Goal: Task Accomplishment & Management: Manage account settings

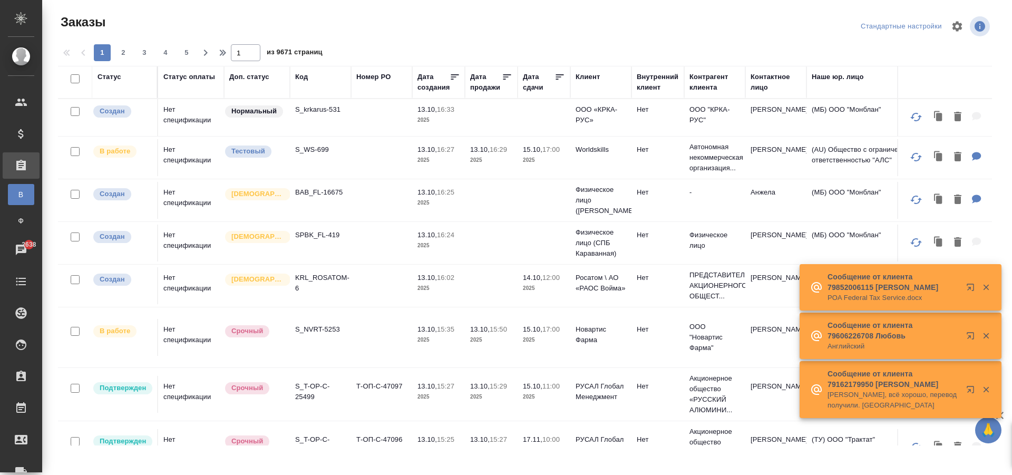
click at [307, 78] on div "Код" at bounding box center [301, 77] width 13 height 11
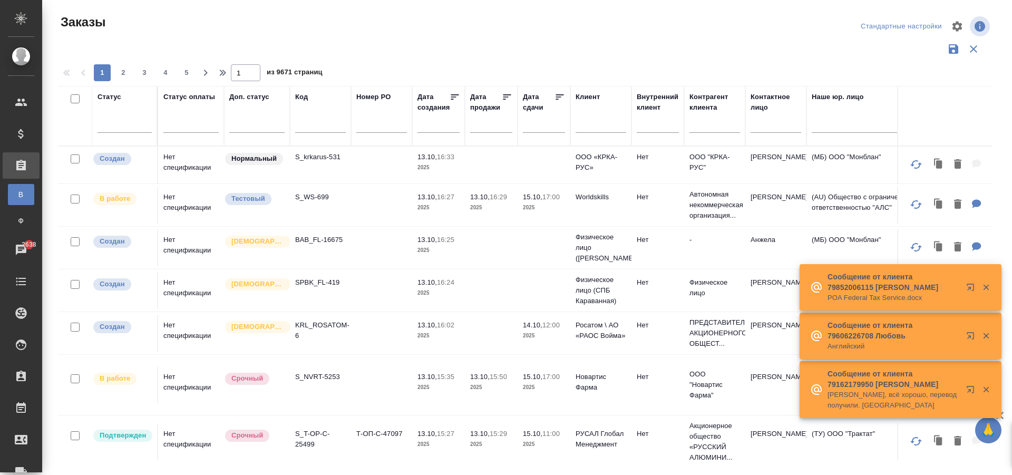
click at [305, 77] on span "из 9671 страниц" at bounding box center [295, 73] width 56 height 15
click at [312, 125] on input "text" at bounding box center [320, 126] width 51 height 13
click at [305, 125] on input "text" at bounding box center [320, 126] width 51 height 13
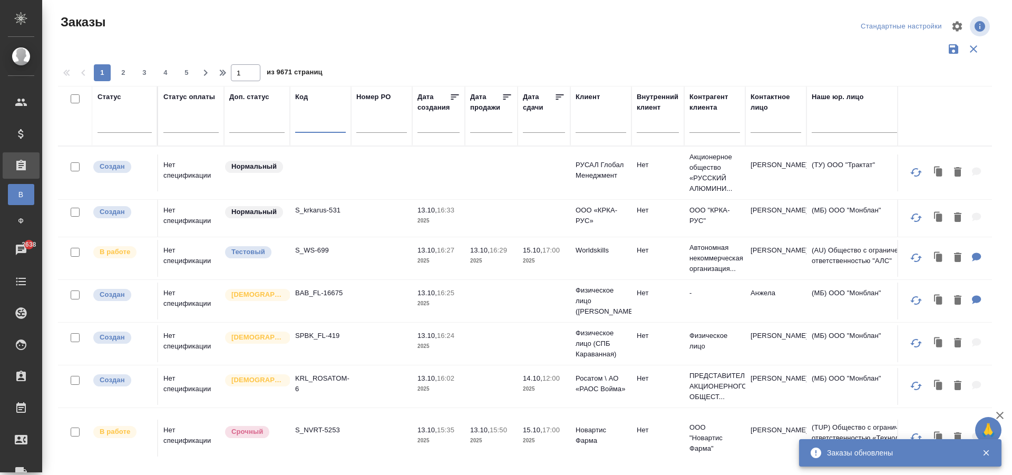
paste input "V_FL-1018"
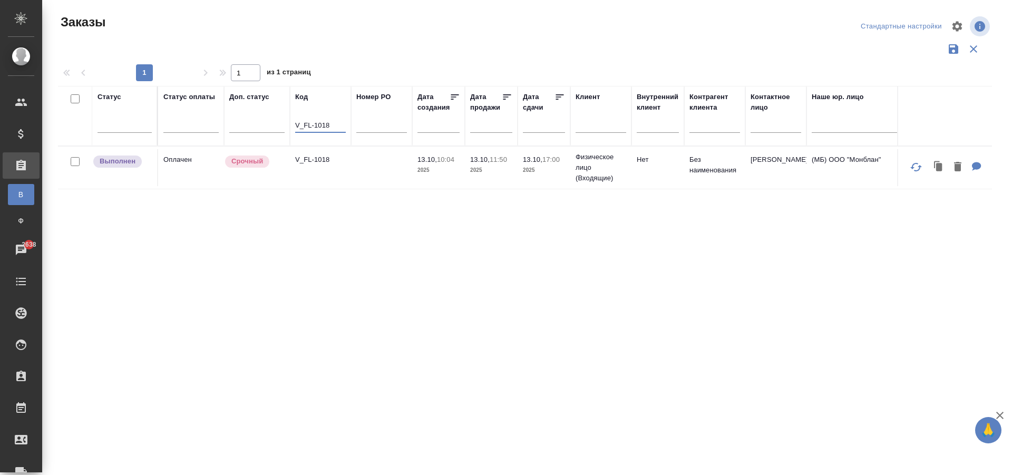
click at [323, 164] on p "V_FL-1018" at bounding box center [320, 159] width 51 height 11
drag, startPoint x: 330, startPoint y: 123, endPoint x: 279, endPoint y: 122, distance: 50.1
click at [279, 122] on tr "Статус Статус оплаты Доп. статус Код V_FL-1018 Номер PO Дата создания Дата прод…" at bounding box center [940, 116] width 1765 height 60
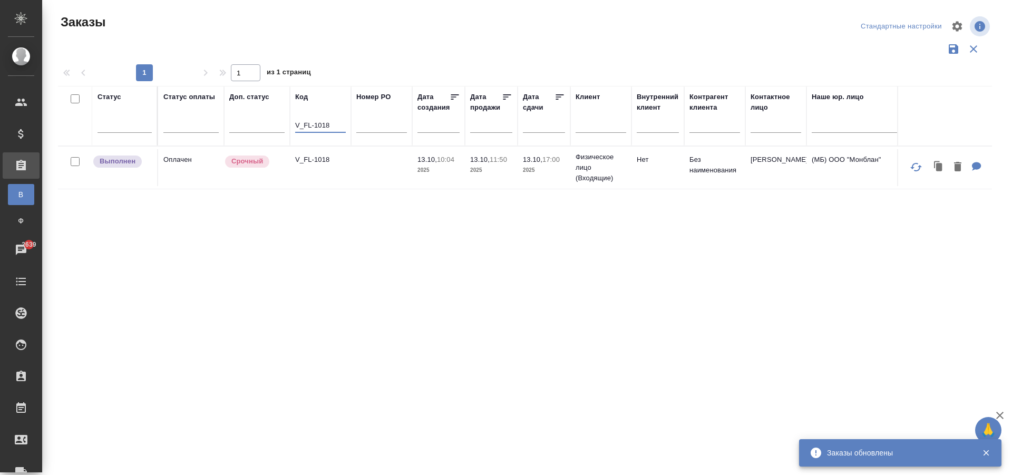
paste input "C_FL-15972"
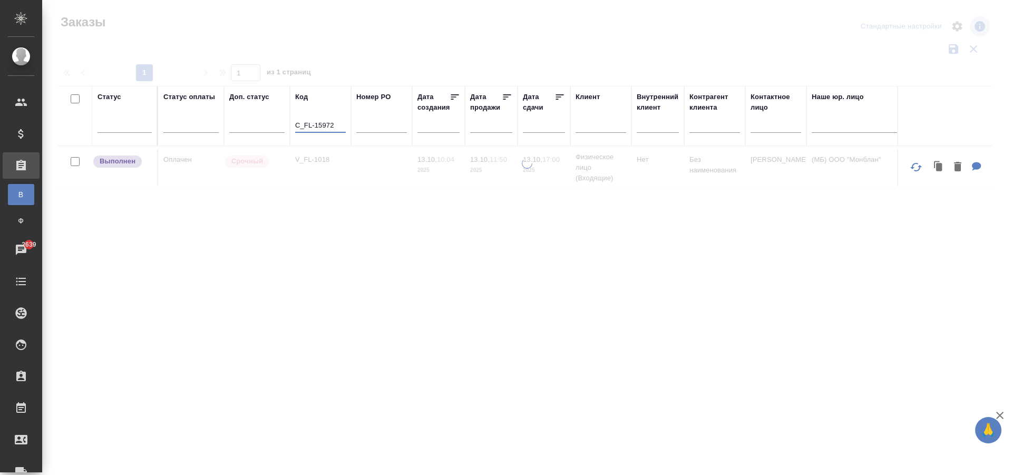
type input "C_FL-15972"
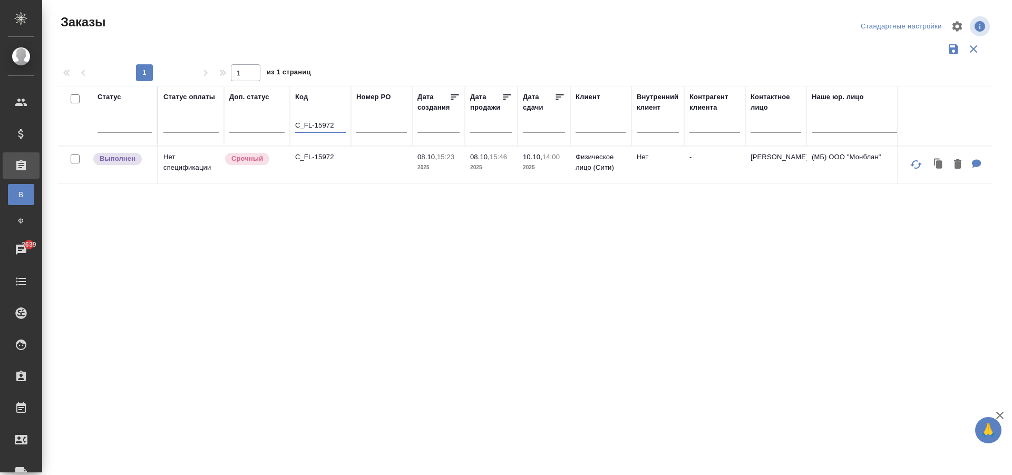
click at [325, 164] on td "C_FL-15972" at bounding box center [320, 165] width 61 height 37
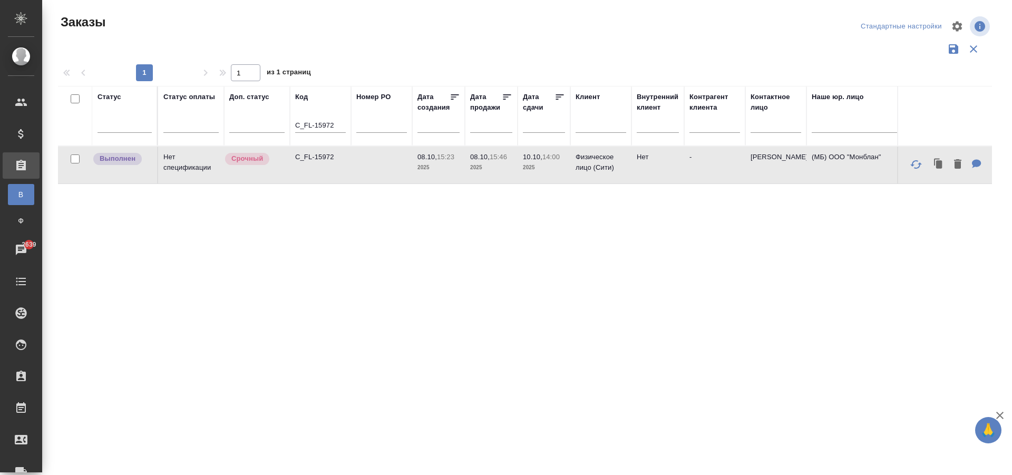
click at [325, 164] on td "C_FL-15972" at bounding box center [320, 165] width 61 height 37
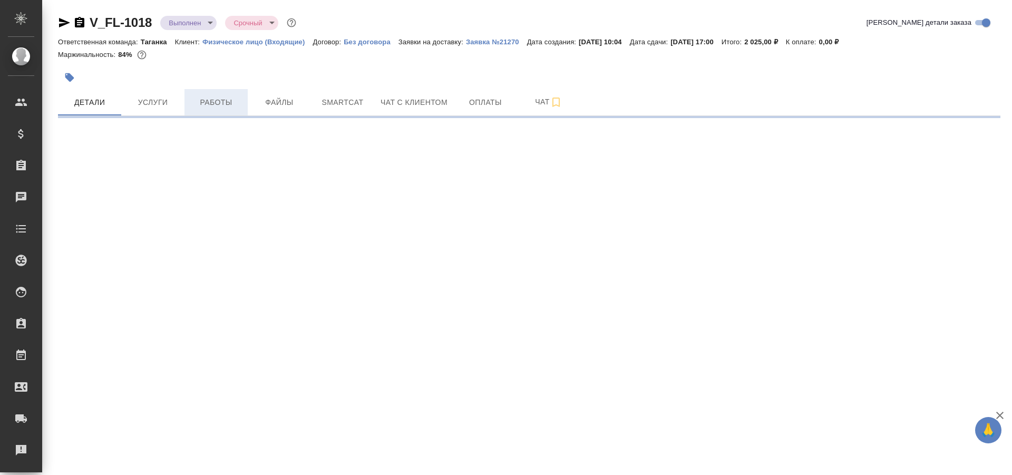
click at [219, 101] on span "Работы" at bounding box center [216, 102] width 51 height 13
select select "RU"
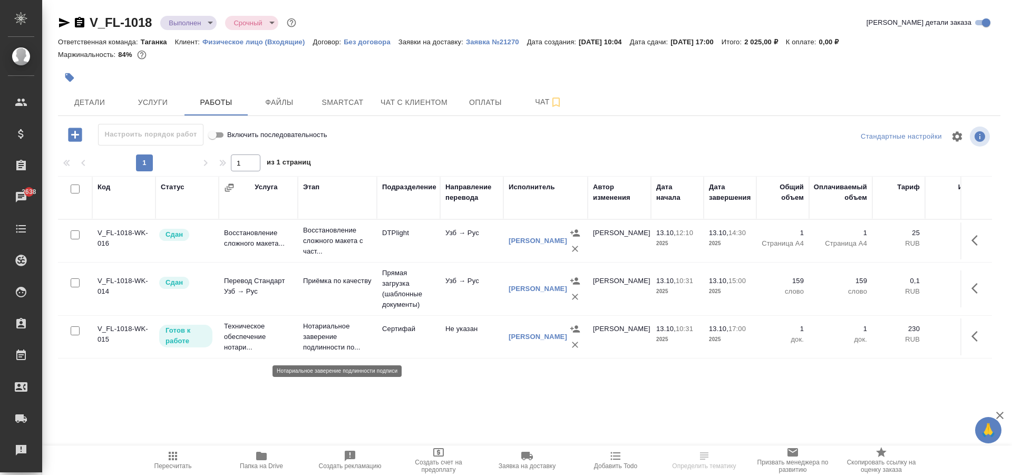
click at [329, 343] on p "Нотариальное заверение подлинности по..." at bounding box center [337, 337] width 69 height 32
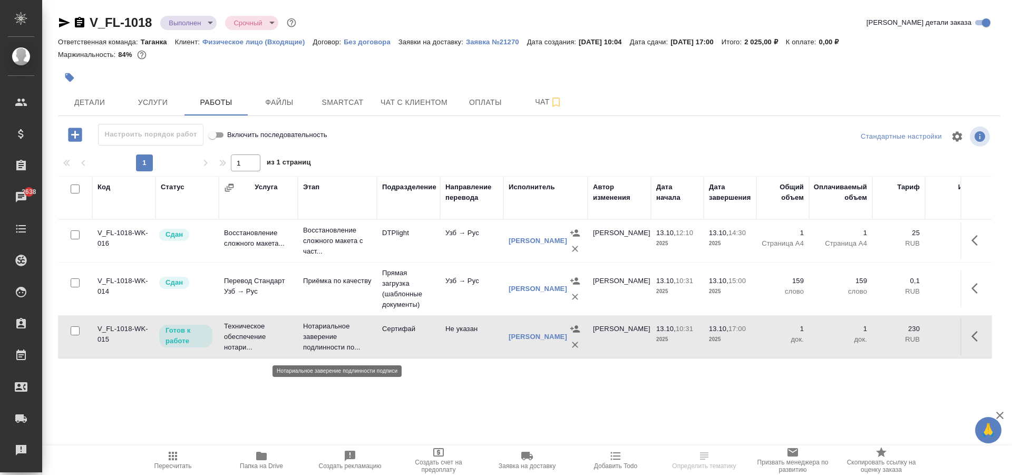
click at [329, 343] on p "Нотариальное заверение подлинности по..." at bounding box center [337, 337] width 69 height 32
click at [974, 339] on icon "button" at bounding box center [975, 336] width 6 height 11
click at [898, 341] on icon "button" at bounding box center [900, 336] width 9 height 9
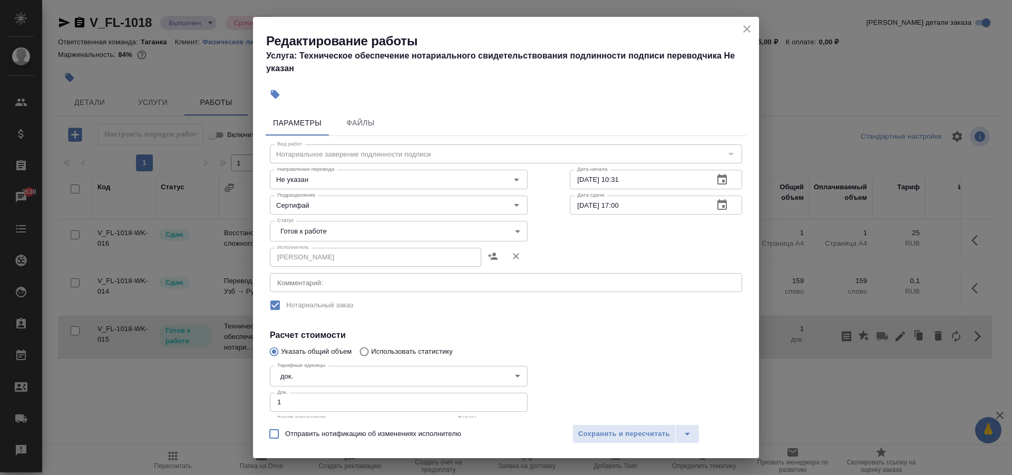
click at [331, 231] on body "🙏 .cls-1 fill:#fff; AWATERA Aivazyan Karina Клиенты Спецификации Заказы 2639 Ча…" at bounding box center [506, 237] width 1012 height 475
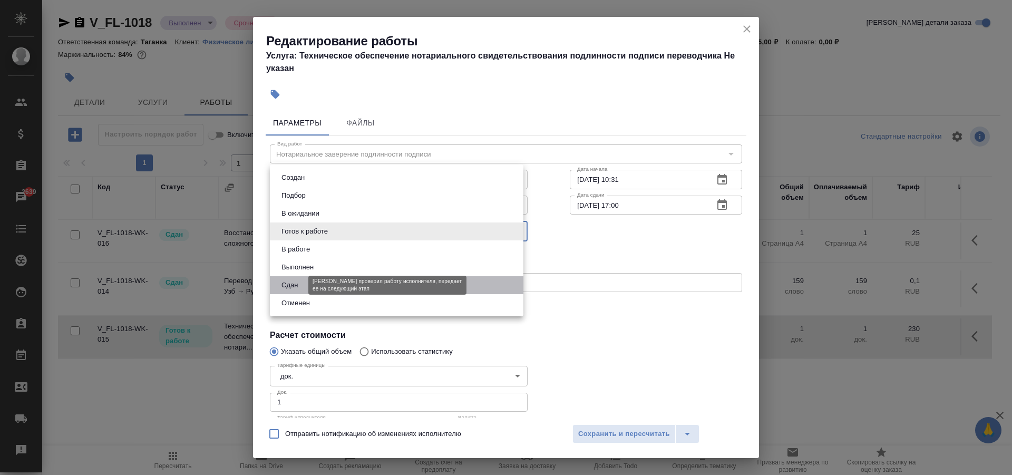
click at [299, 283] on button "Сдан" at bounding box center [289, 285] width 23 height 12
type input "closed"
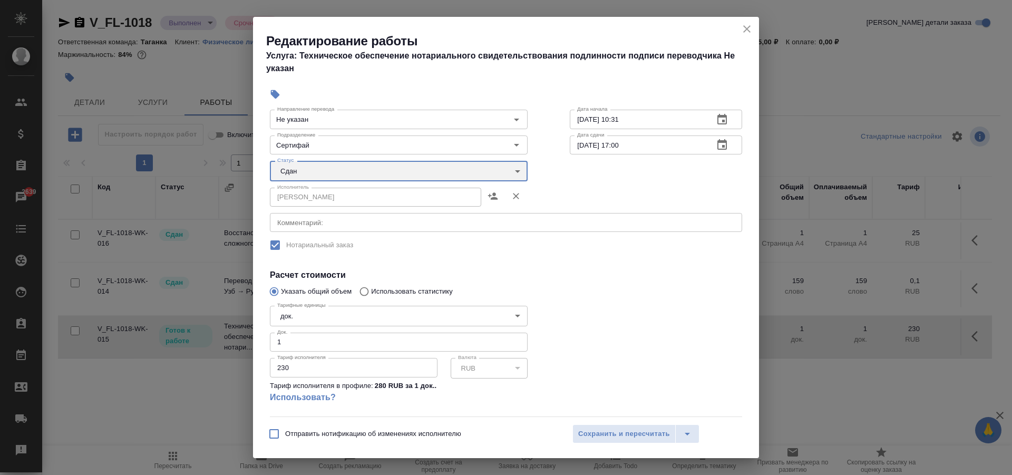
scroll to position [123, 0]
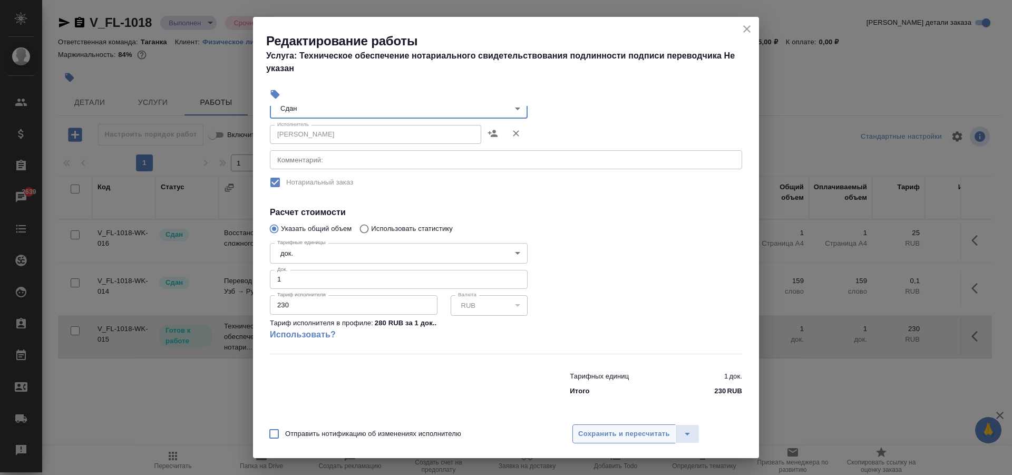
click at [633, 436] on span "Сохранить и пересчитать" at bounding box center [624, 434] width 92 height 12
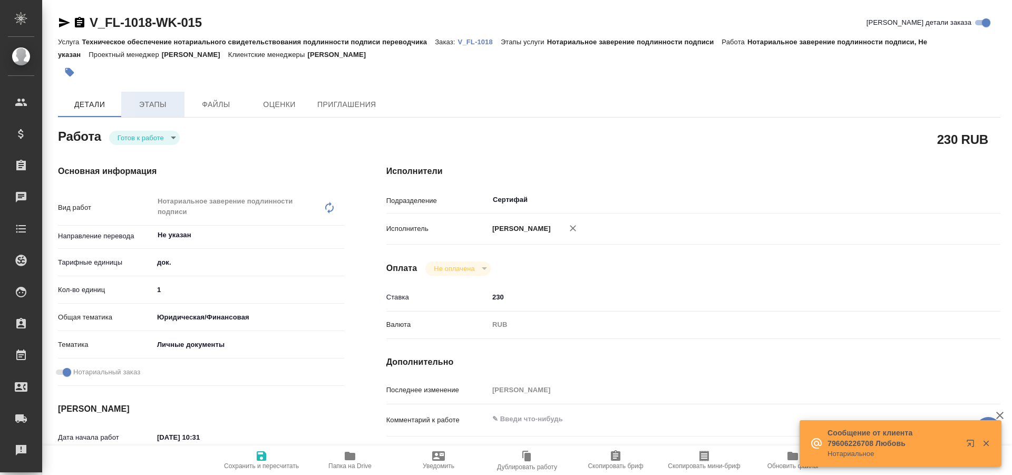
type textarea "x"
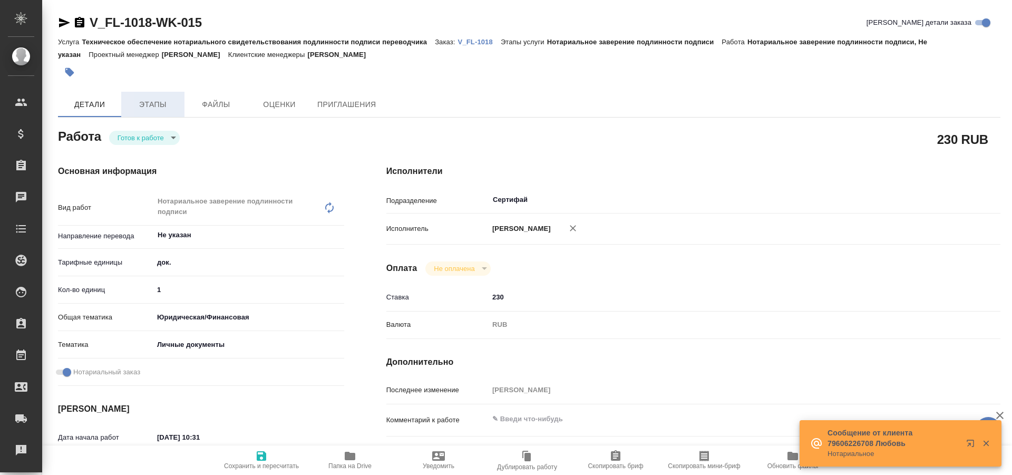
type textarea "x"
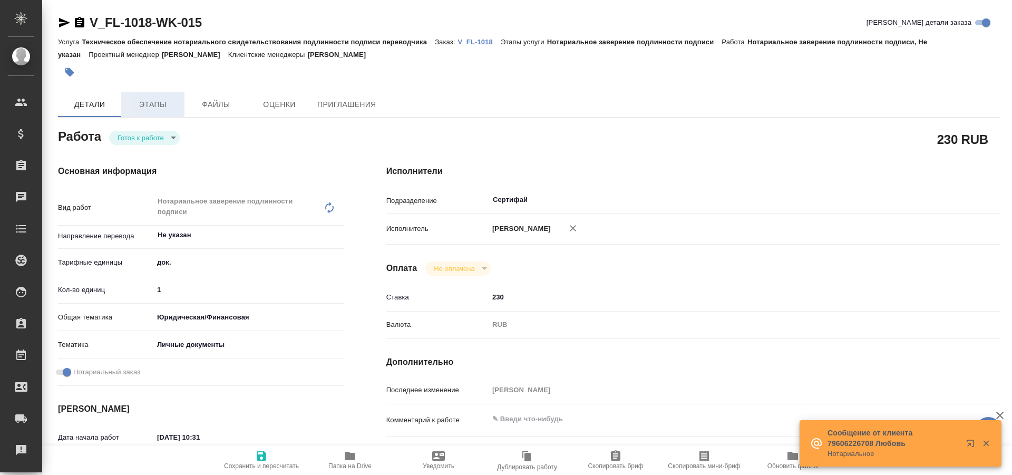
type textarea "x"
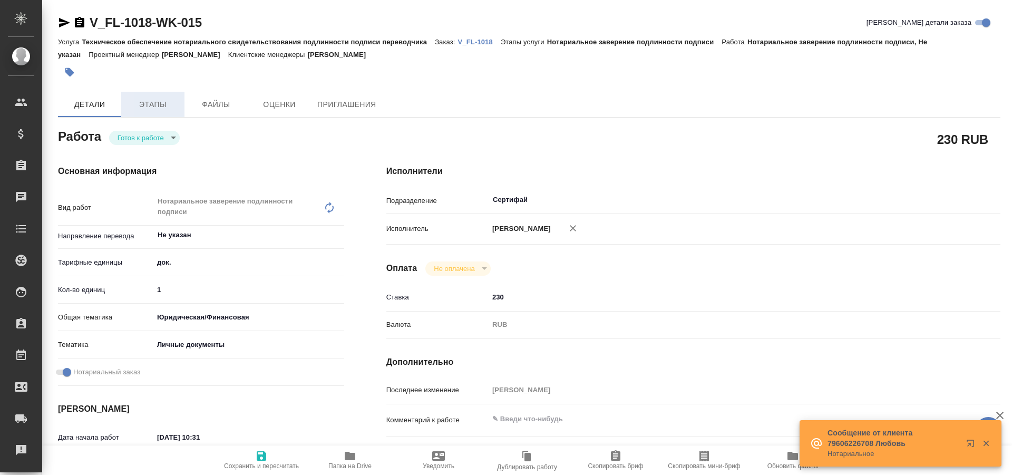
type textarea "x"
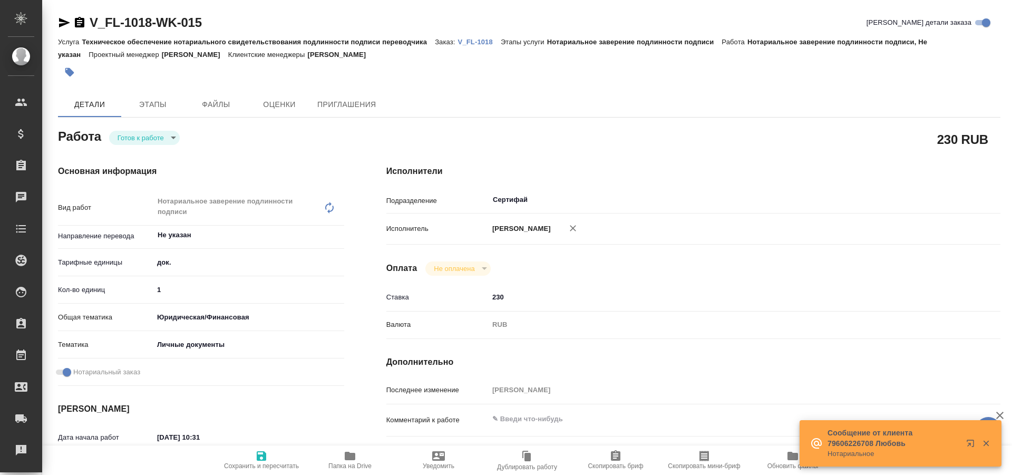
type textarea "x"
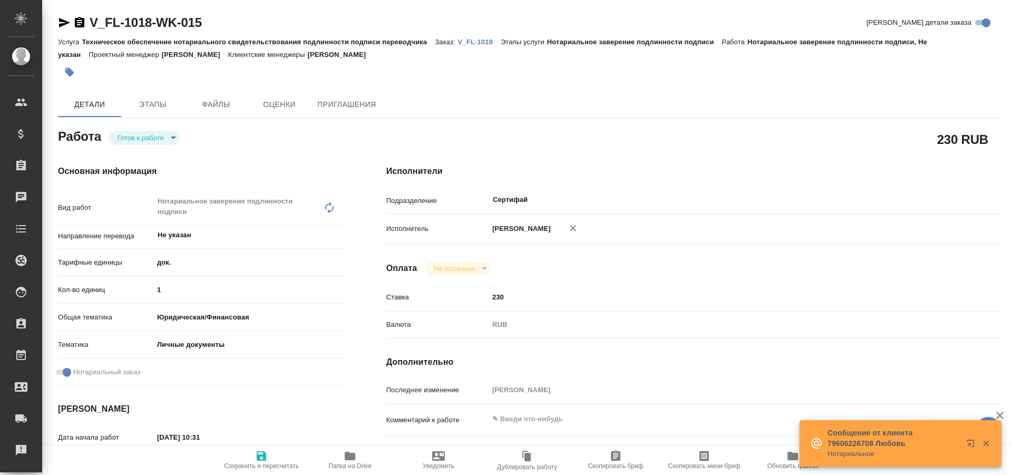
type textarea "x"
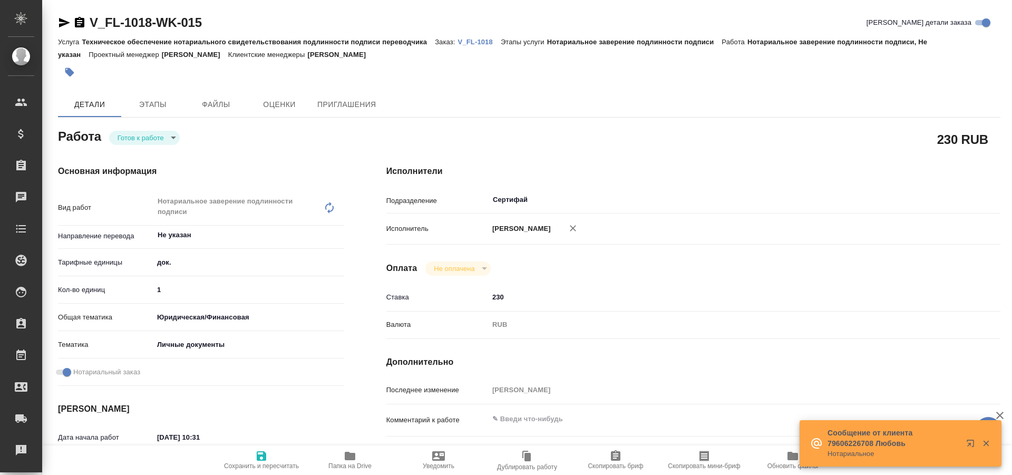
type textarea "x"
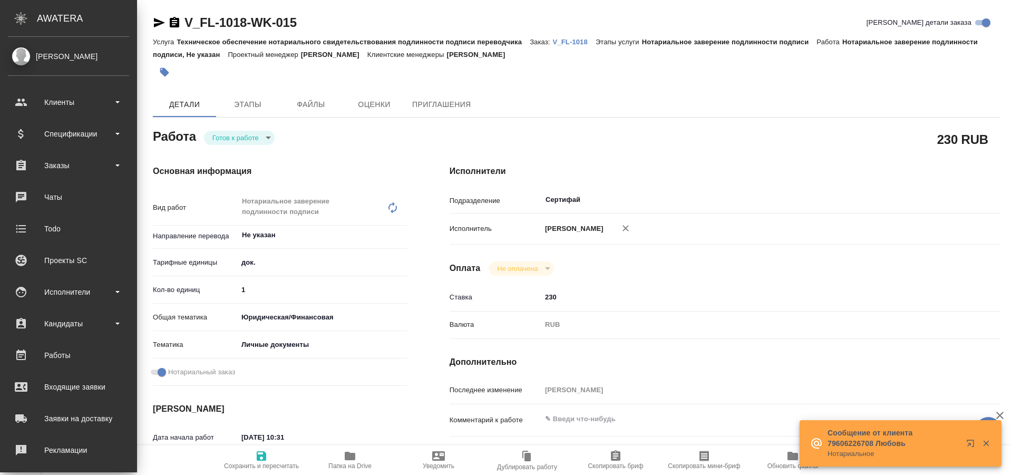
type textarea "x"
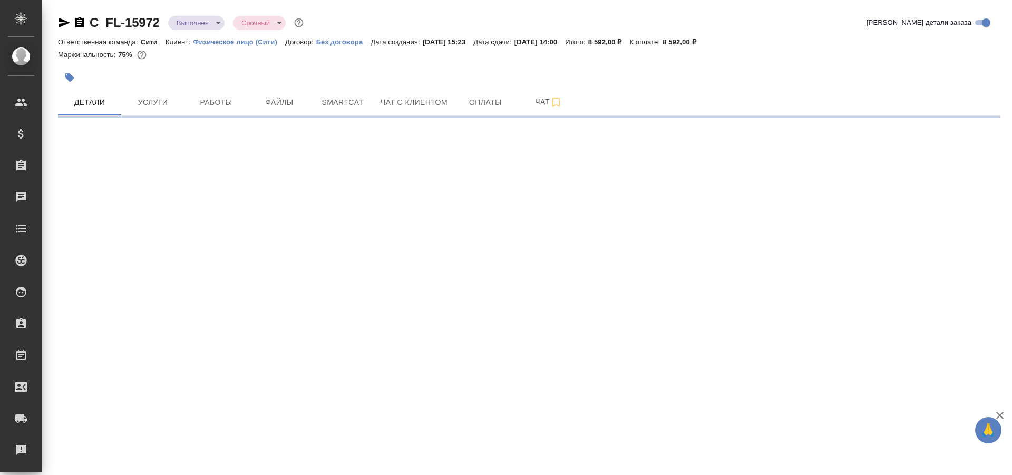
select select "RU"
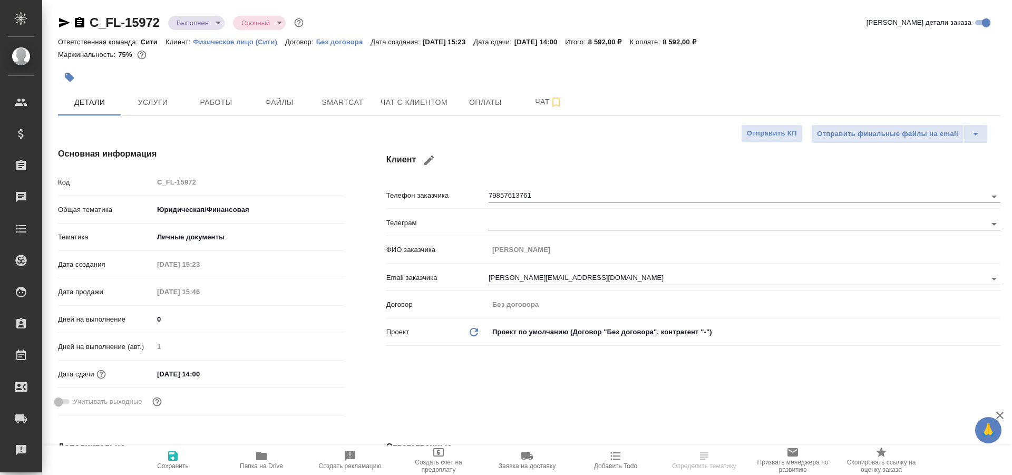
type textarea "x"
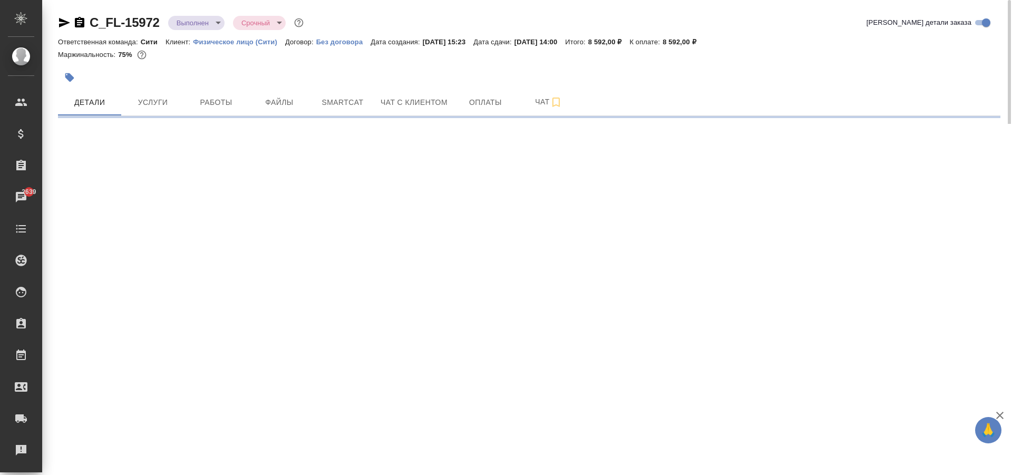
select select "RU"
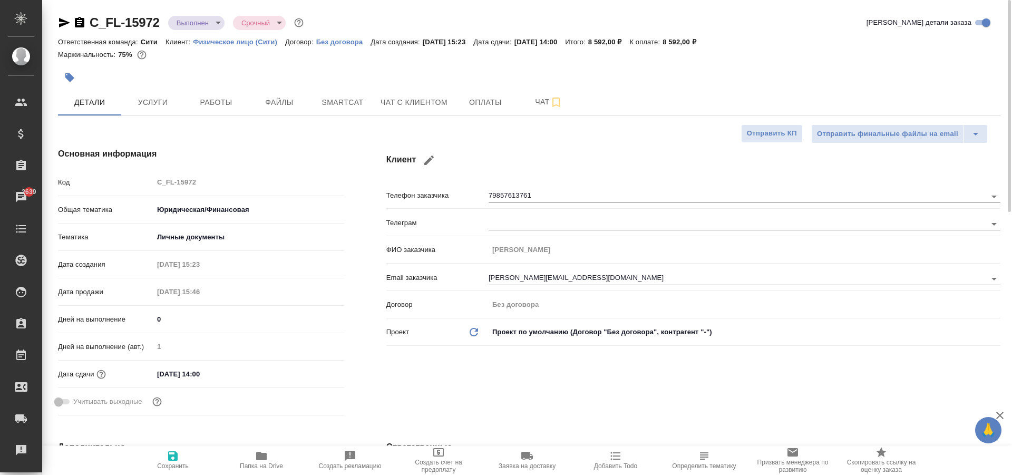
type textarea "x"
click at [211, 100] on span "Работы" at bounding box center [216, 102] width 51 height 13
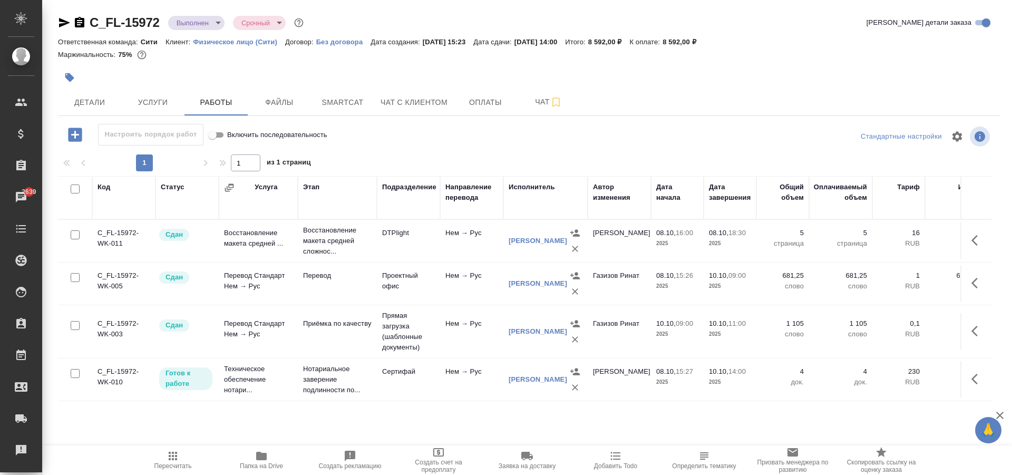
scroll to position [6, 0]
click at [322, 380] on p "Нотариальное заверение подлинности по..." at bounding box center [337, 380] width 69 height 32
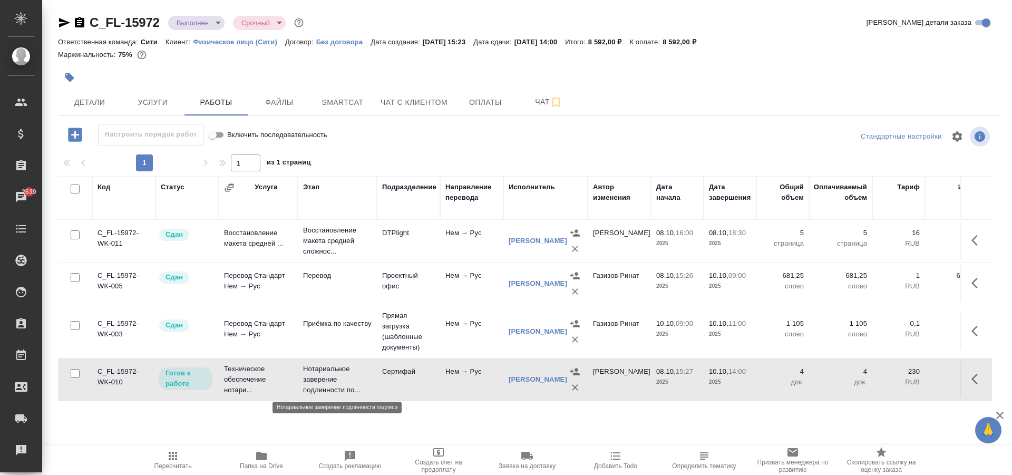
click at [322, 380] on p "Нотариальное заверение подлинности по..." at bounding box center [337, 380] width 69 height 32
click at [972, 378] on icon "button" at bounding box center [978, 379] width 13 height 13
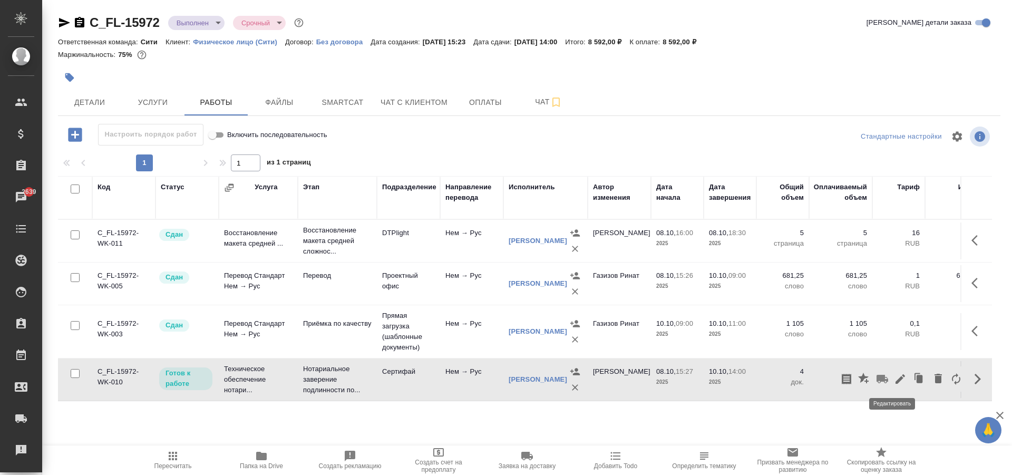
click at [896, 379] on icon "button" at bounding box center [900, 378] width 9 height 9
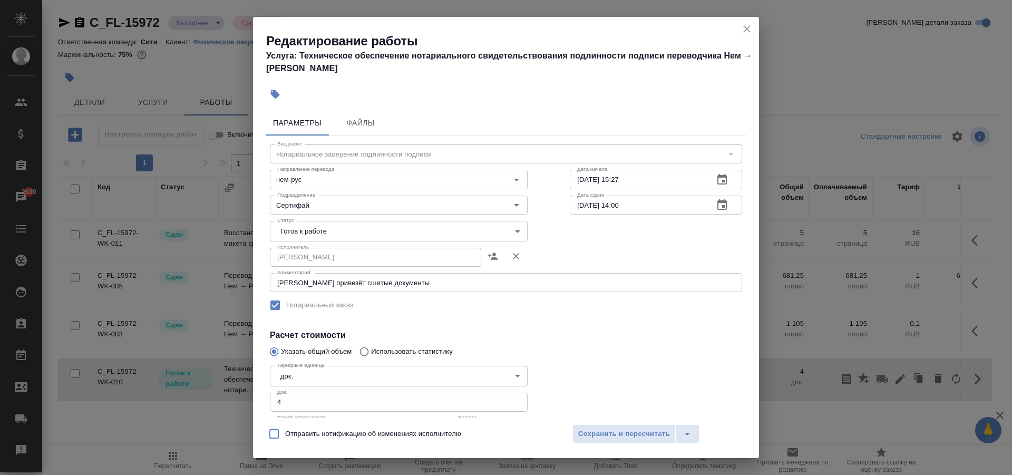
click at [583, 207] on input "[DATE] 14:00" at bounding box center [637, 205] width 135 height 19
click at [580, 206] on input "[DATE] 14:00" at bounding box center [637, 205] width 135 height 19
click at [718, 206] on icon "button" at bounding box center [722, 204] width 9 height 11
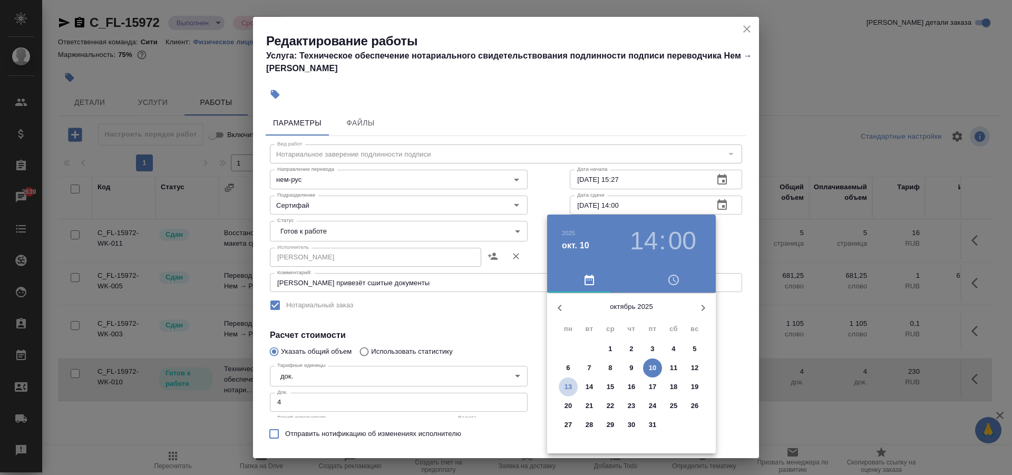
click at [569, 386] on p "13" at bounding box center [569, 387] width 8 height 11
type input "13.10.2025 14:00"
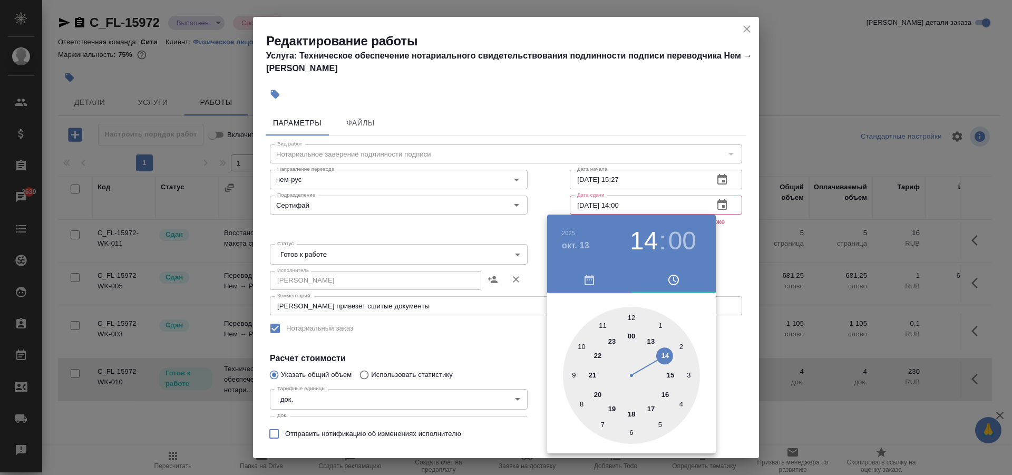
click at [679, 124] on div at bounding box center [506, 237] width 1012 height 475
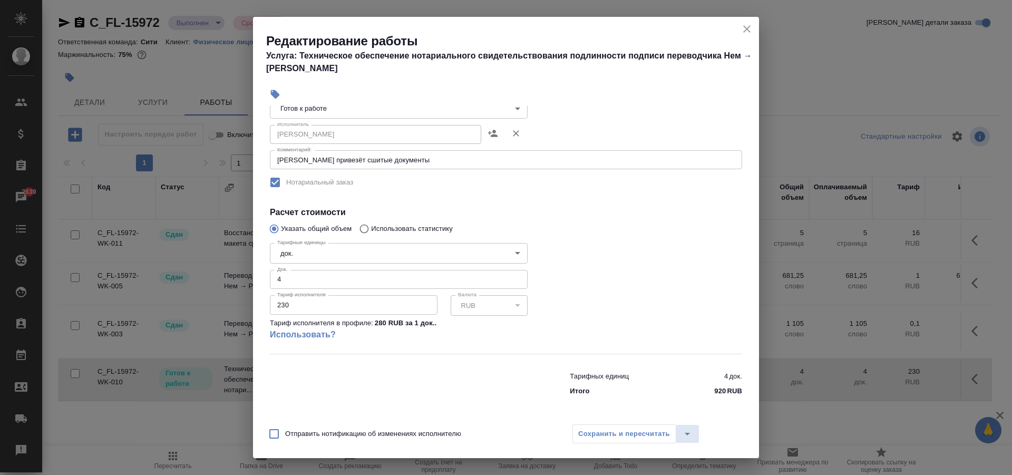
scroll to position [0, 0]
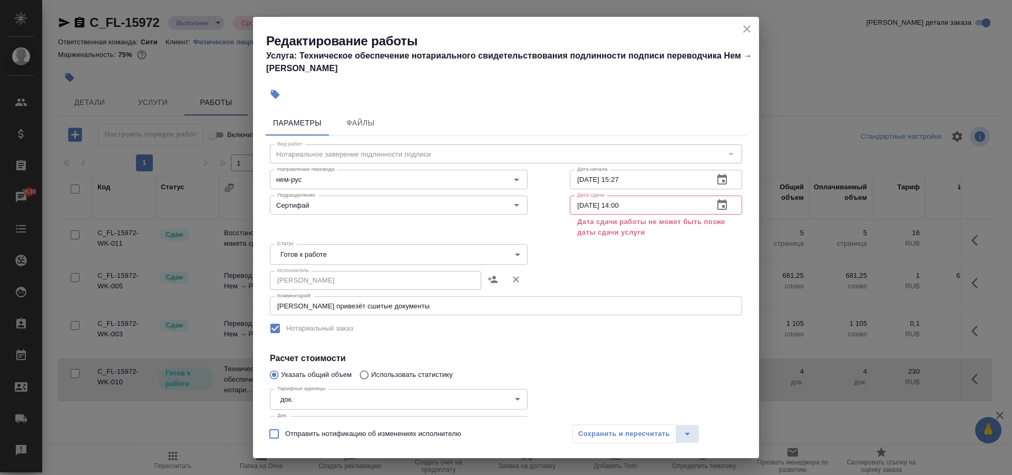
click at [638, 255] on div "Исполнитель НОТАРИУС Шишенков Леонид Васильевич Исполнитель" at bounding box center [506, 279] width 515 height 67
click at [320, 254] on body "🙏 .cls-1 fill:#fff; AWATERA Aivazyan Karina Клиенты Спецификации Заказы 2642 Ча…" at bounding box center [506, 237] width 1012 height 475
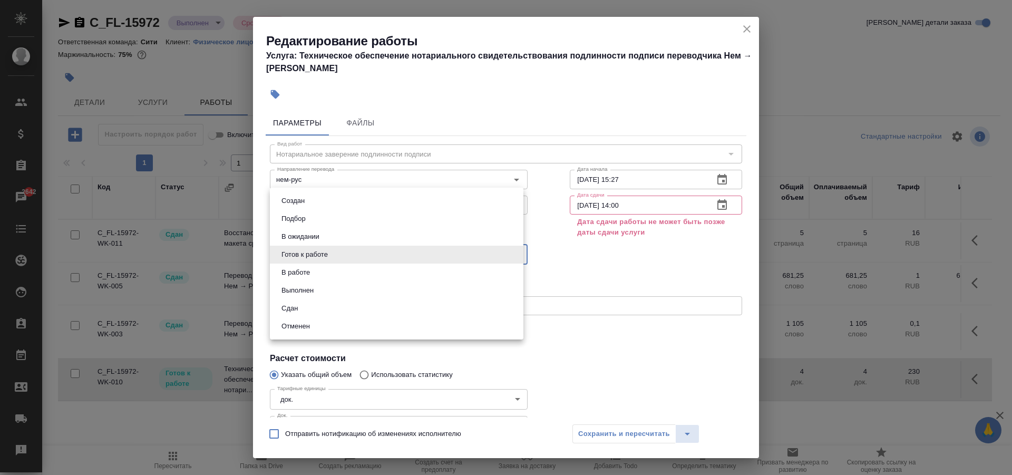
click at [299, 309] on button "Сдан" at bounding box center [289, 309] width 23 height 12
type input "closed"
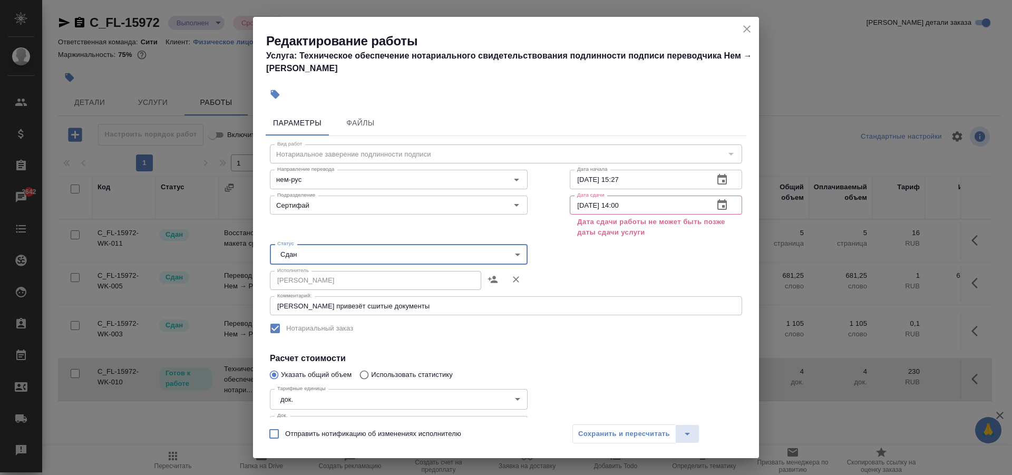
click at [587, 204] on input "13.10.2025 14:00" at bounding box center [637, 205] width 135 height 19
click at [663, 210] on input "13.10.2025 14:00" at bounding box center [637, 205] width 135 height 19
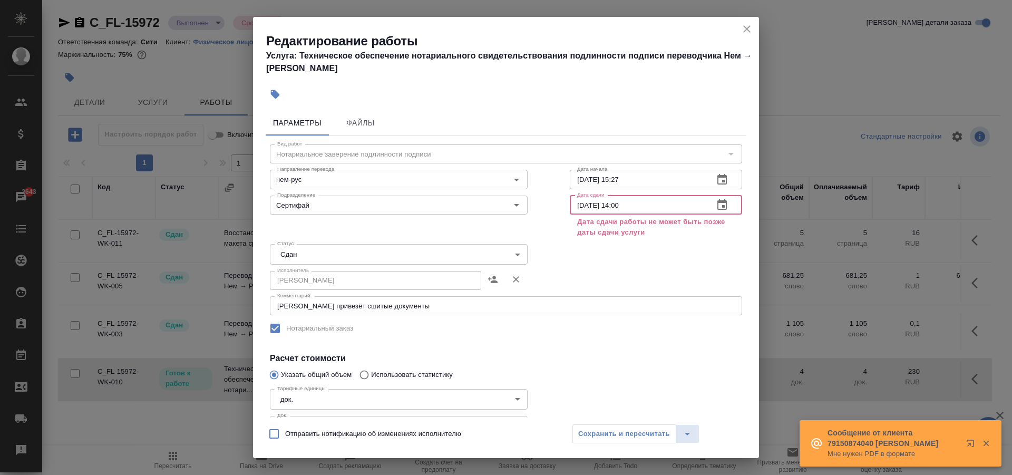
click at [748, 32] on icon "close" at bounding box center [747, 29] width 13 height 13
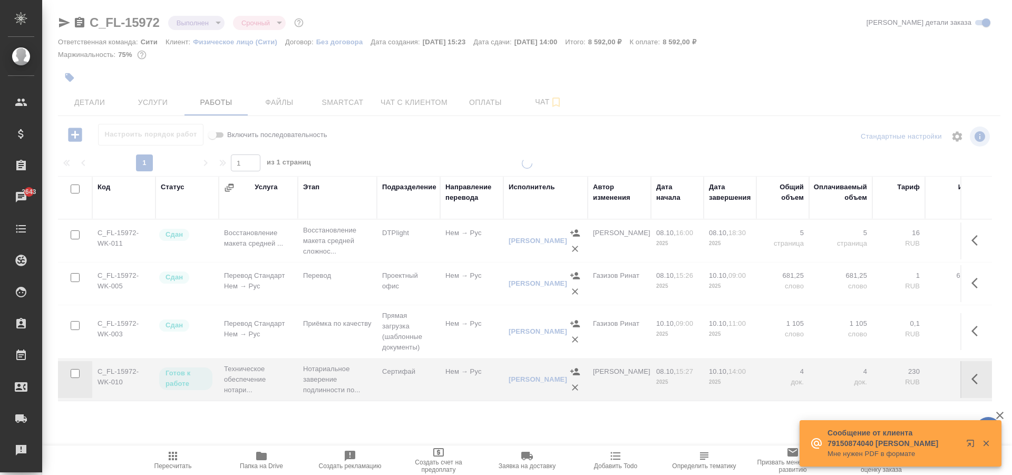
type input "normal"
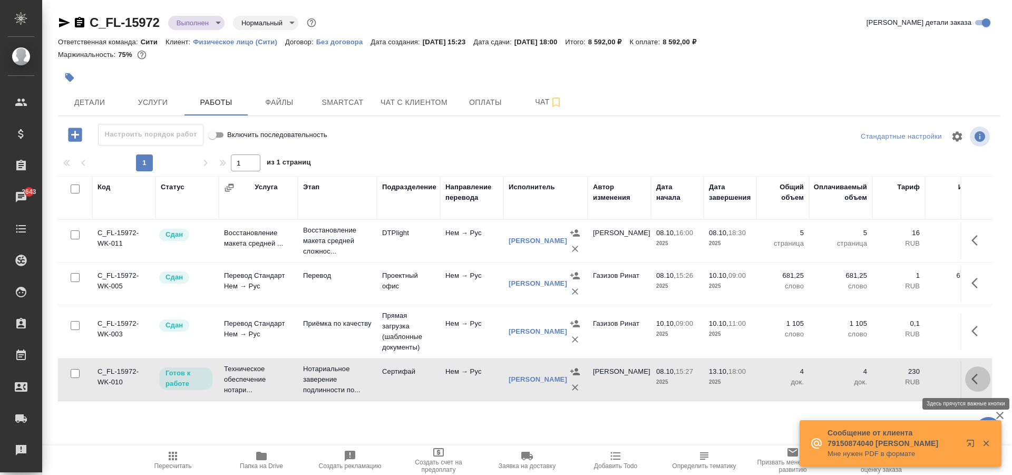
click at [972, 380] on icon "button" at bounding box center [978, 379] width 13 height 13
click at [894, 376] on icon "button" at bounding box center [900, 379] width 13 height 13
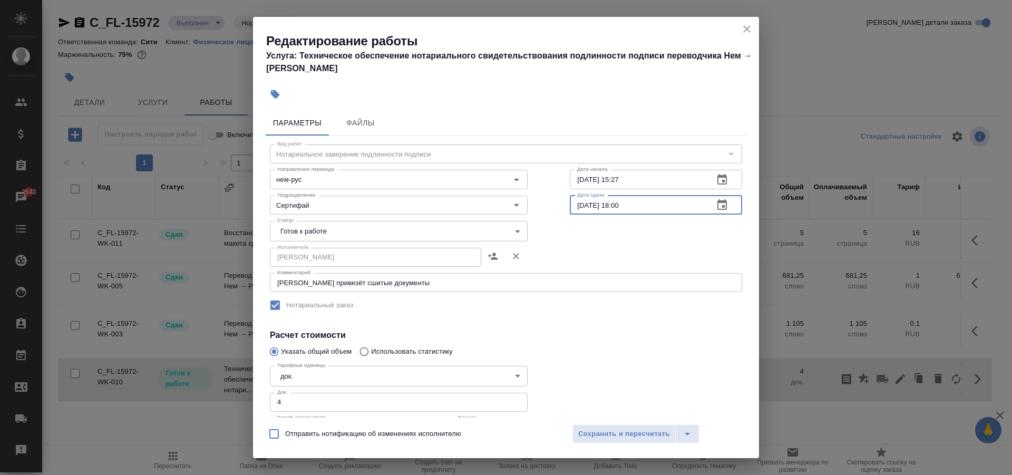
click at [601, 204] on input "13.10.2025 18:00" at bounding box center [637, 205] width 135 height 19
click at [625, 231] on div "Исполнитель НОТАРИУС Шишенков Леонид Васильевич Исполнитель" at bounding box center [506, 255] width 515 height 67
click at [296, 229] on body "🙏 .cls-1 fill:#fff; AWATERA Aivazyan Karina Клиенты Спецификации Заказы 2643 Ча…" at bounding box center [506, 237] width 1012 height 475
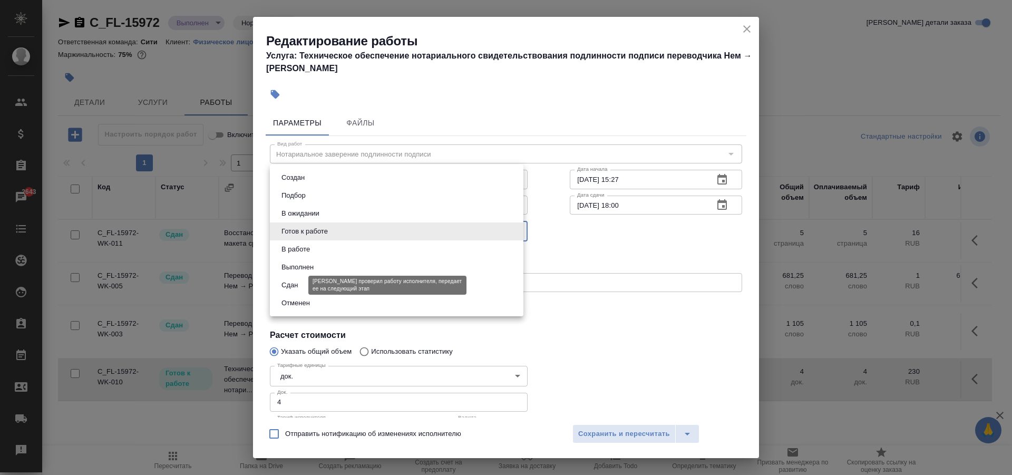
click at [299, 287] on button "Сдан" at bounding box center [289, 285] width 23 height 12
type input "closed"
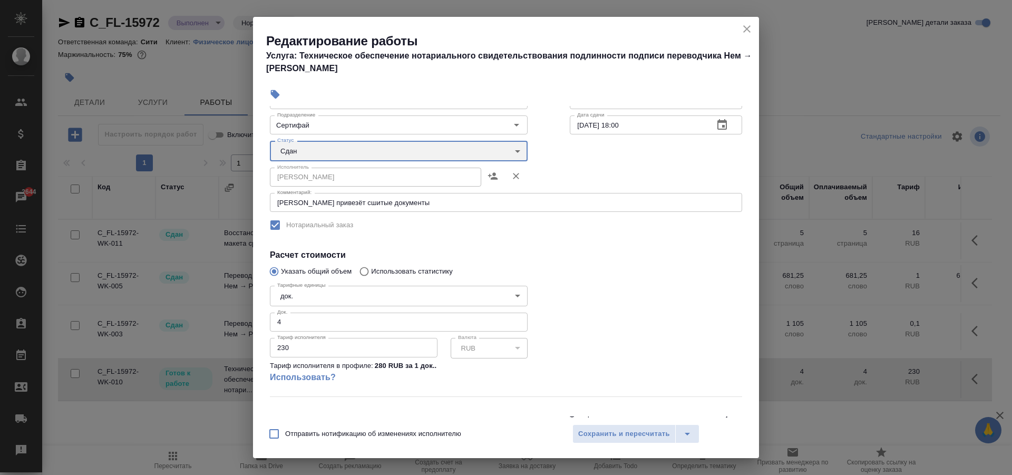
scroll to position [123, 0]
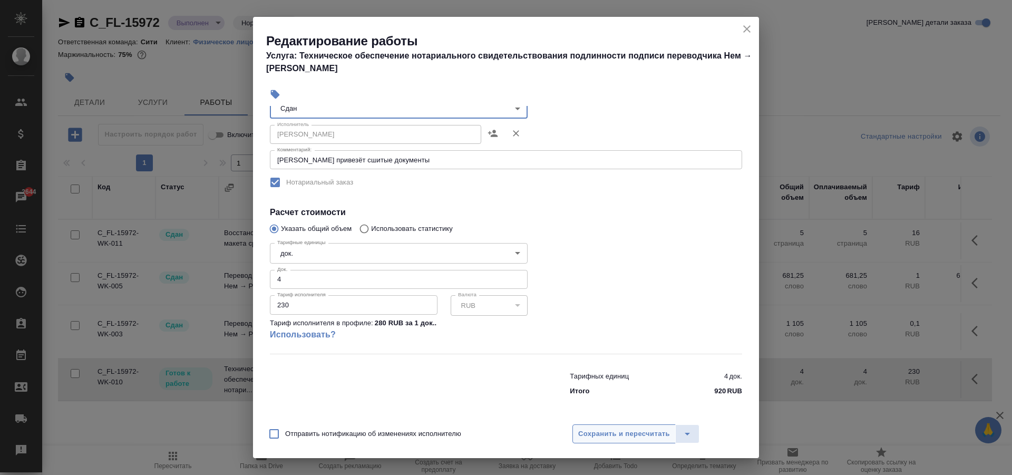
click at [647, 431] on span "Сохранить и пересчитать" at bounding box center [624, 434] width 92 height 12
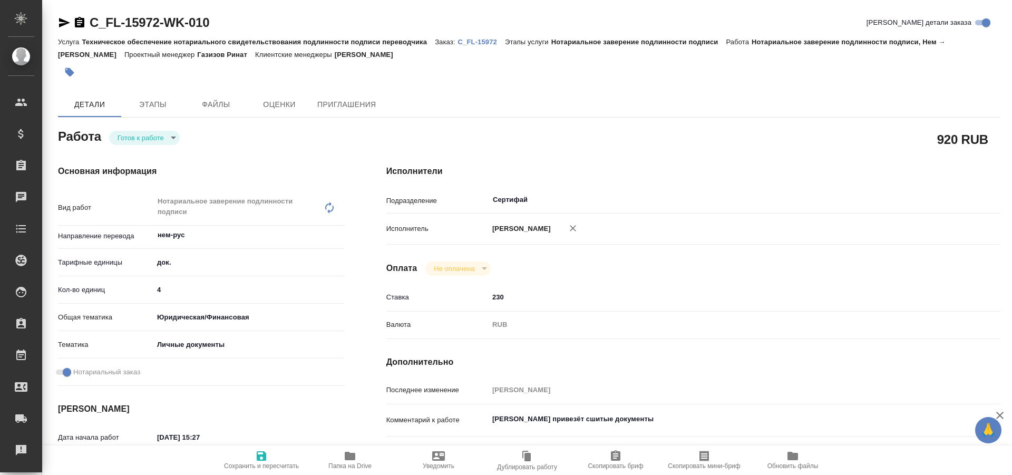
type textarea "x"
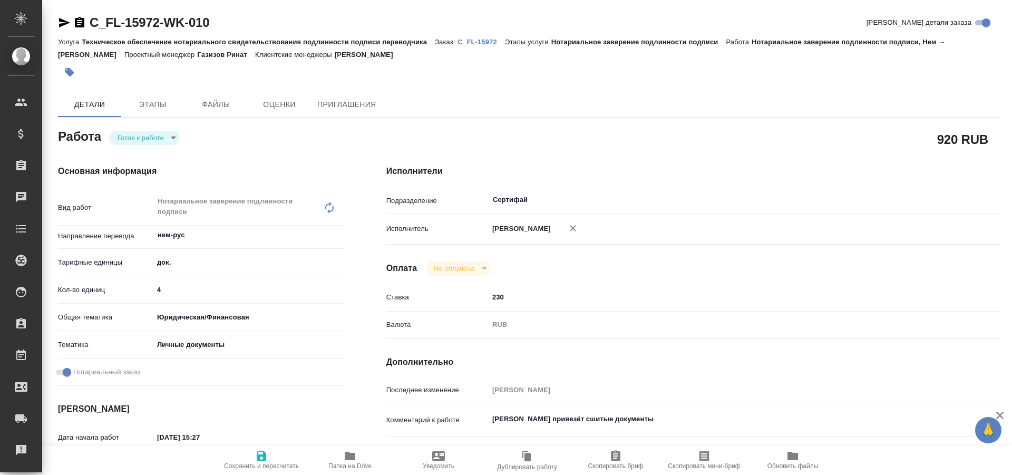
type textarea "x"
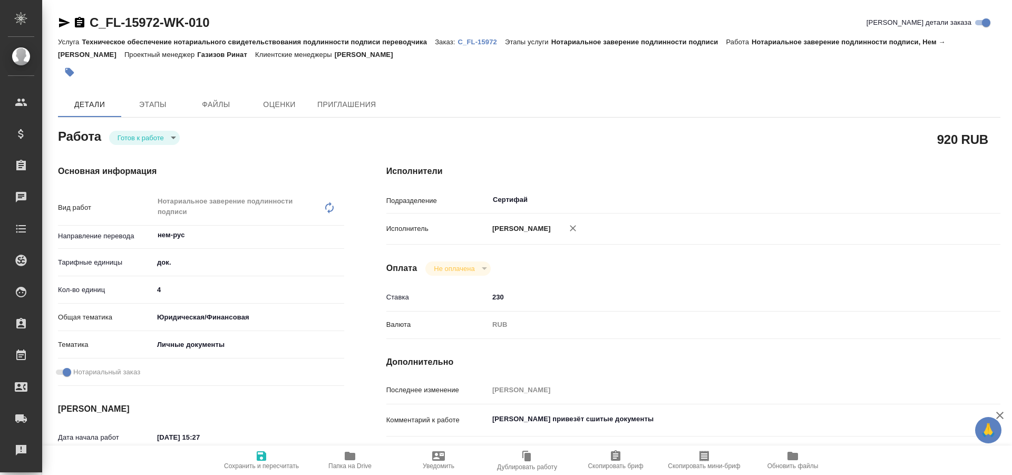
type textarea "x"
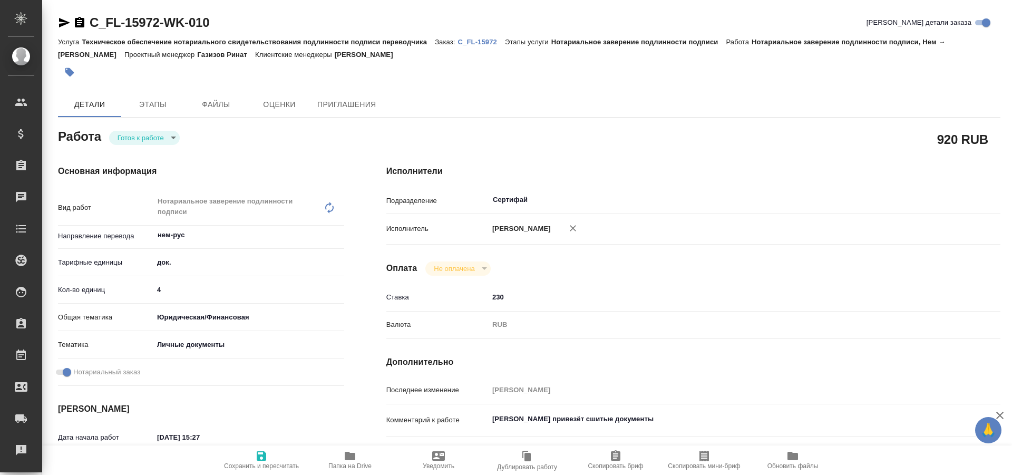
type textarea "x"
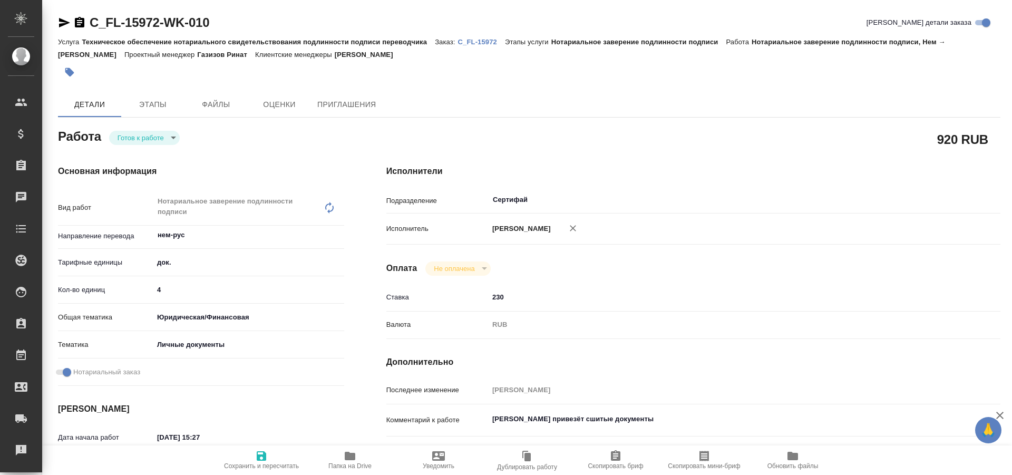
type textarea "x"
